Goal: Task Accomplishment & Management: Manage account settings

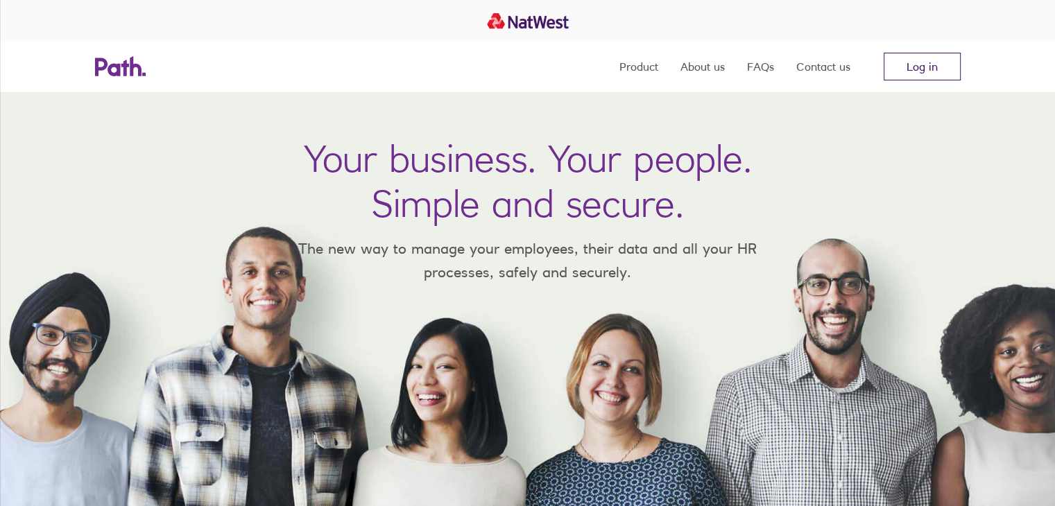
click at [916, 57] on link "Log in" at bounding box center [921, 67] width 77 height 28
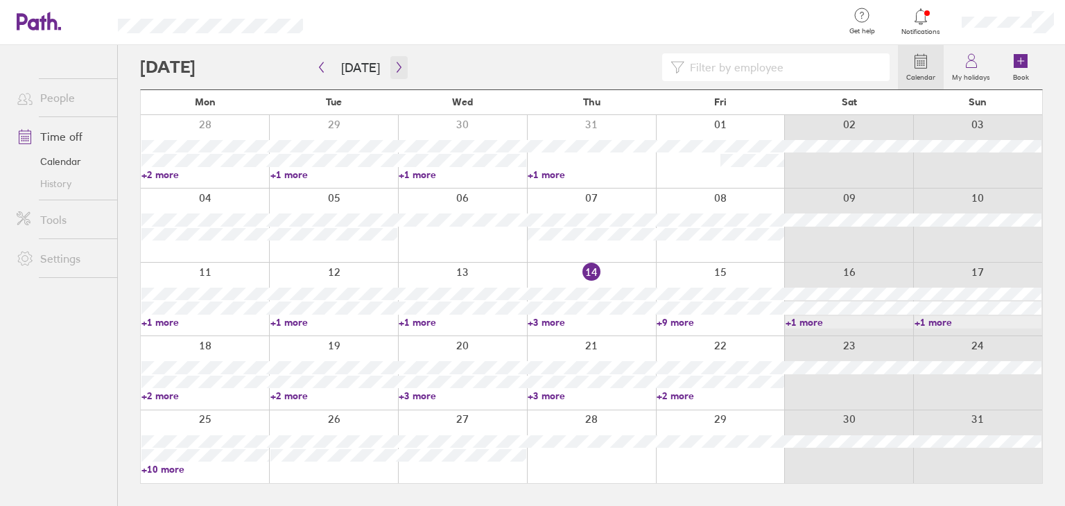
click at [394, 62] on icon "button" at bounding box center [399, 67] width 10 height 11
